Goal: Find specific page/section: Find specific page/section

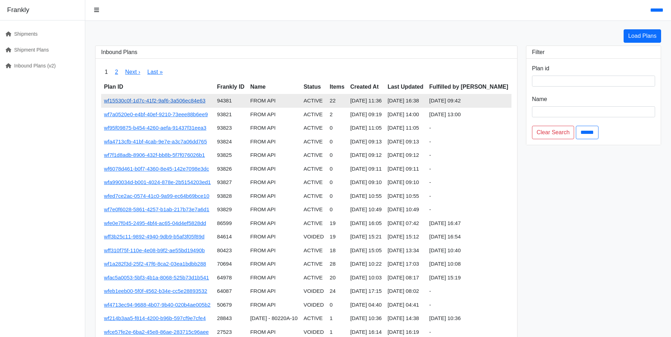
click at [168, 101] on link "wf15530c0f-1d7c-41f2-9af6-3a506ec84e63" at bounding box center [154, 101] width 101 height 6
